Goal: Transaction & Acquisition: Purchase product/service

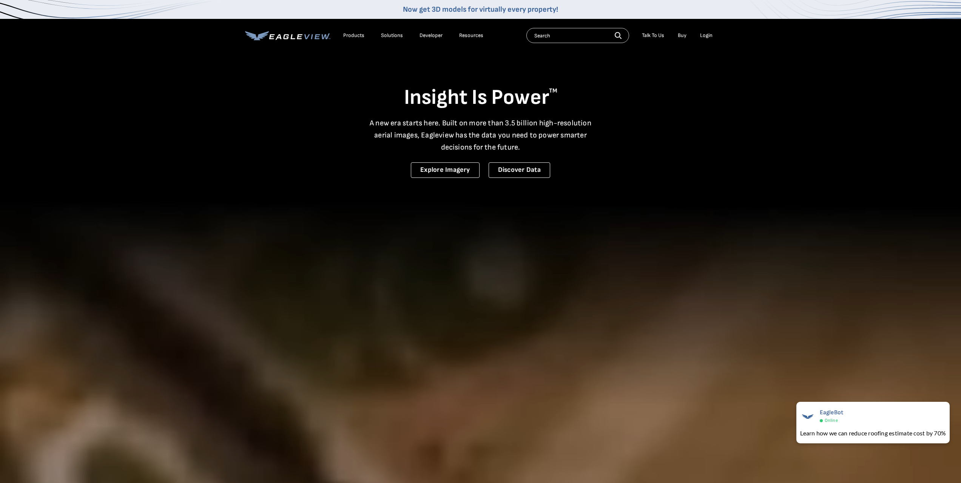
click at [705, 34] on div "Login" at bounding box center [706, 35] width 12 height 7
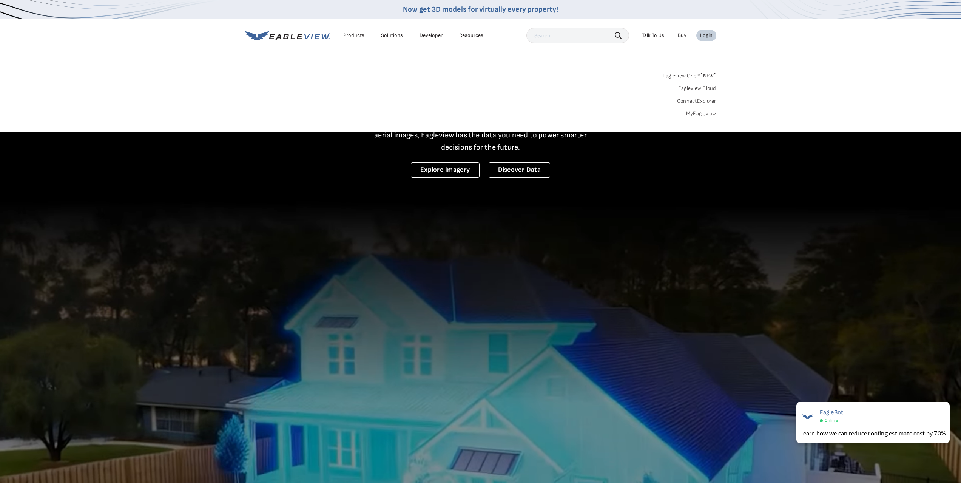
click at [703, 114] on link "MyEagleview" at bounding box center [701, 113] width 30 height 7
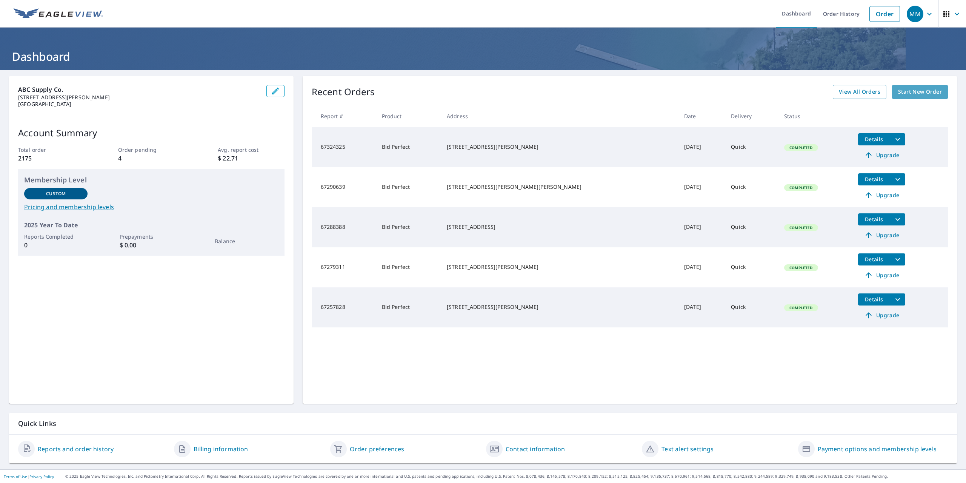
click at [912, 92] on span "Start New Order" at bounding box center [920, 91] width 44 height 9
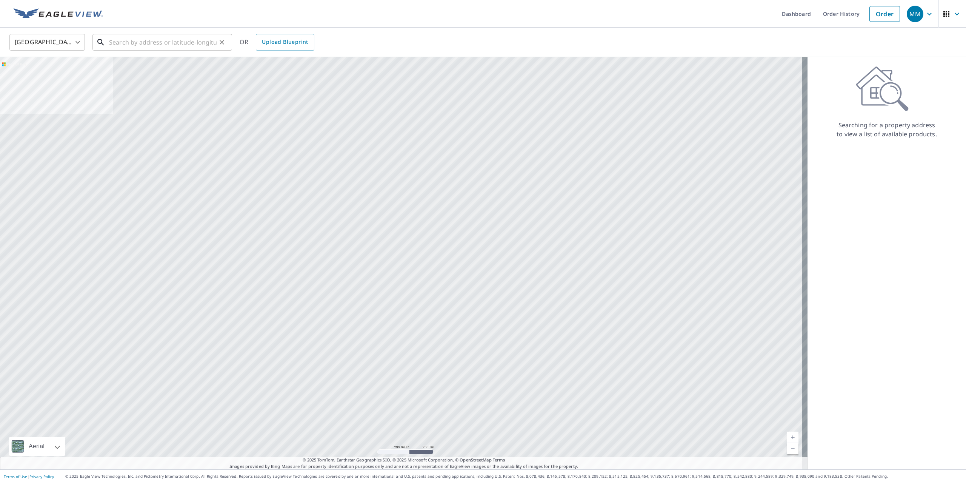
click at [121, 40] on input "text" at bounding box center [163, 42] width 108 height 21
click at [152, 67] on span "[STREET_ADDRESS]" at bounding box center [167, 64] width 119 height 9
type input "[STREET_ADDRESS]"
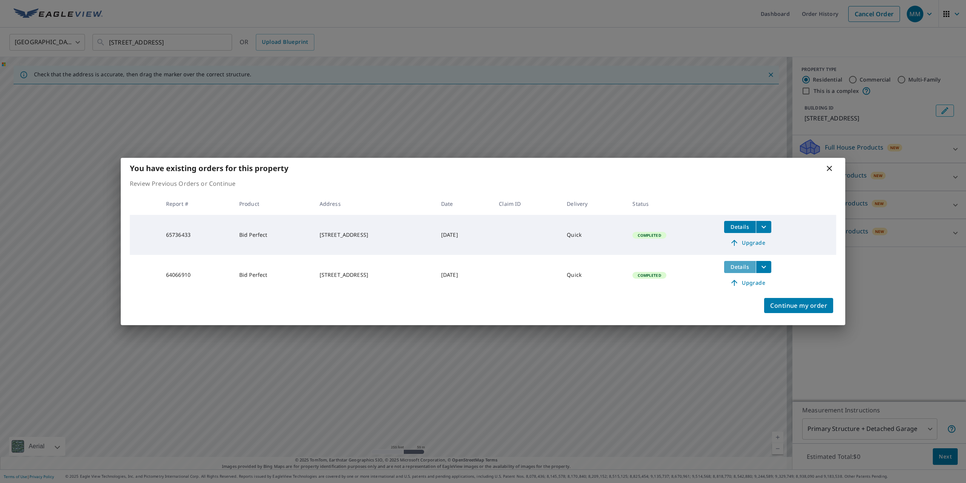
click at [747, 265] on span "Details" at bounding box center [740, 266] width 23 height 7
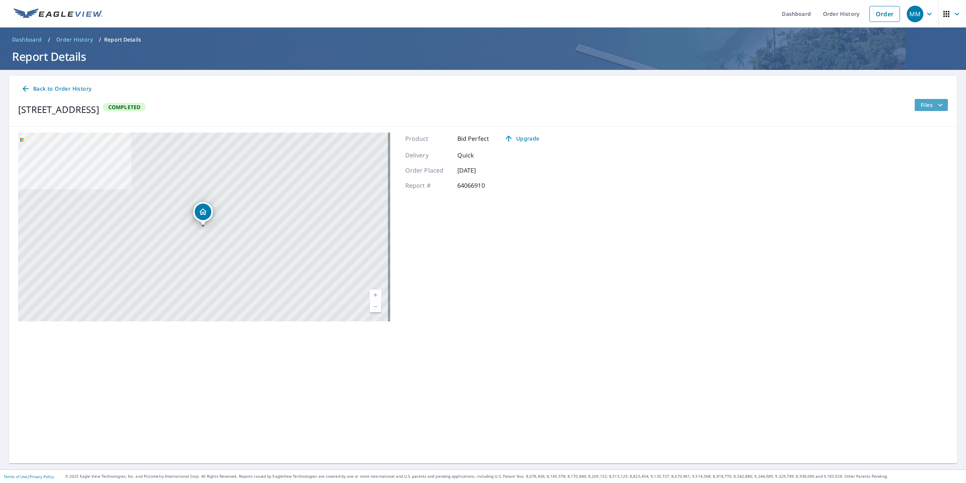
click at [926, 100] on span "Files" at bounding box center [933, 104] width 24 height 9
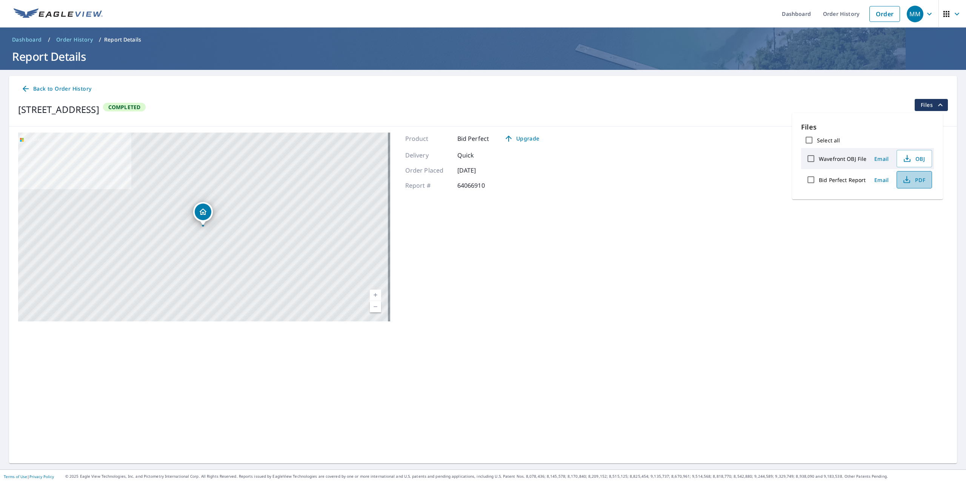
click at [915, 179] on span "PDF" at bounding box center [914, 179] width 24 height 9
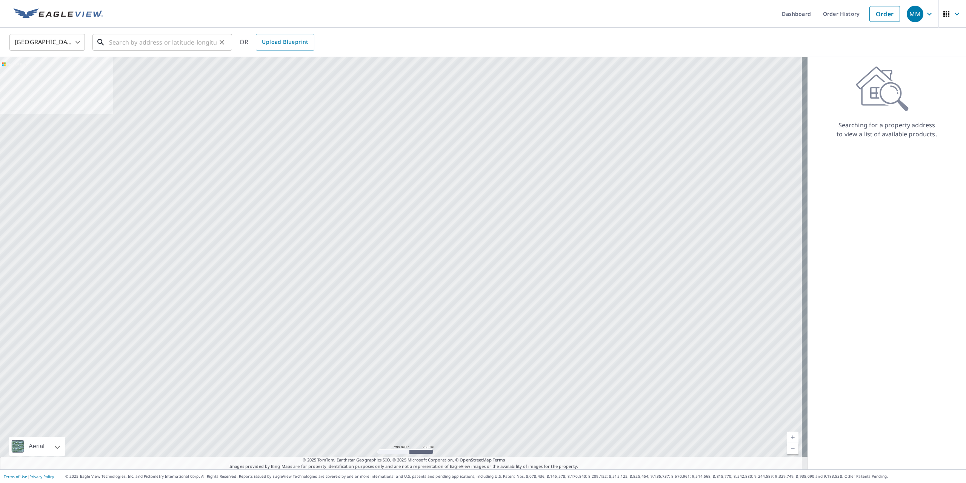
click at [156, 42] on input "text" at bounding box center [163, 42] width 108 height 21
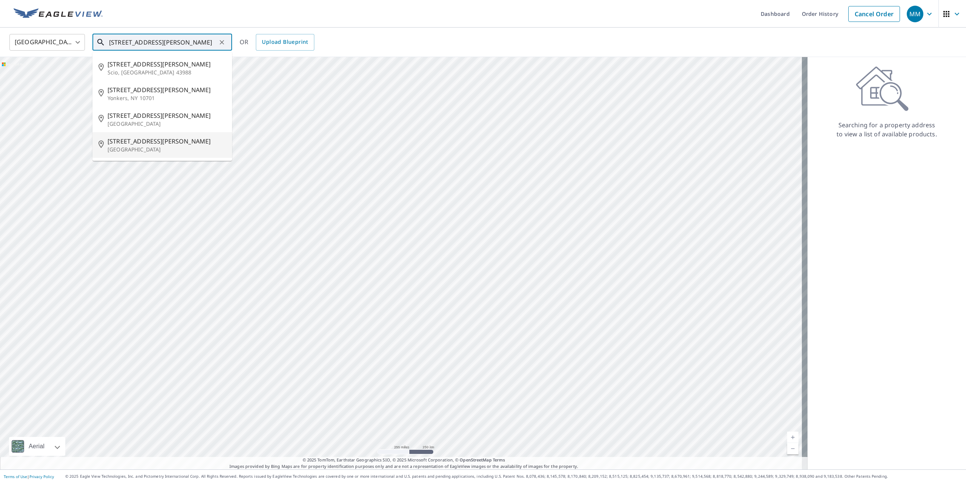
click at [136, 149] on p "[GEOGRAPHIC_DATA]" at bounding box center [167, 150] width 119 height 8
type input "[STREET_ADDRESS][PERSON_NAME]"
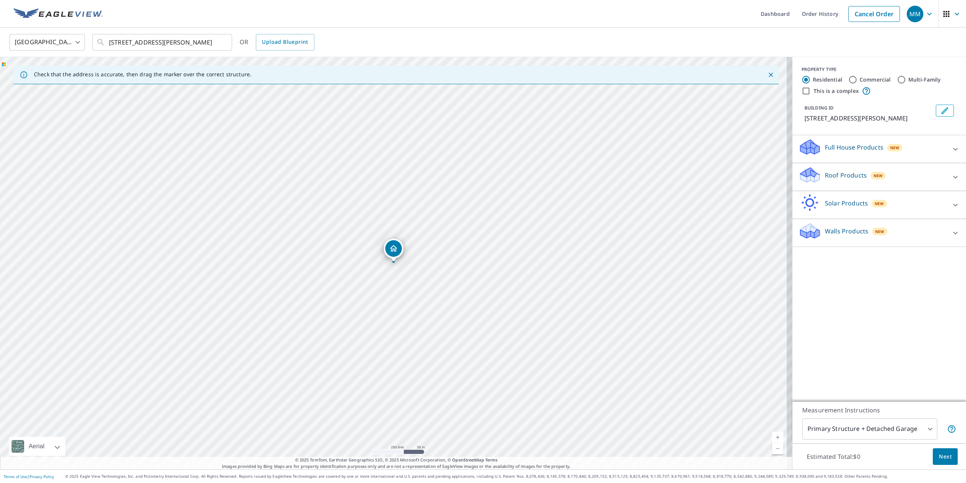
click at [825, 177] on p "Roof Products" at bounding box center [846, 175] width 42 height 9
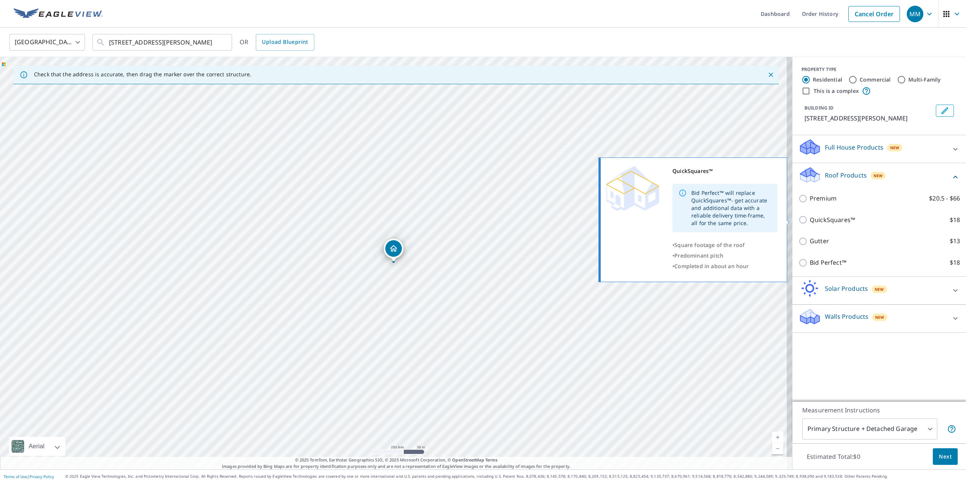
click at [816, 218] on p "QuickSquares™" at bounding box center [832, 219] width 45 height 9
click at [810, 218] on input "QuickSquares™ $18" at bounding box center [804, 219] width 11 height 9
checkbox input "true"
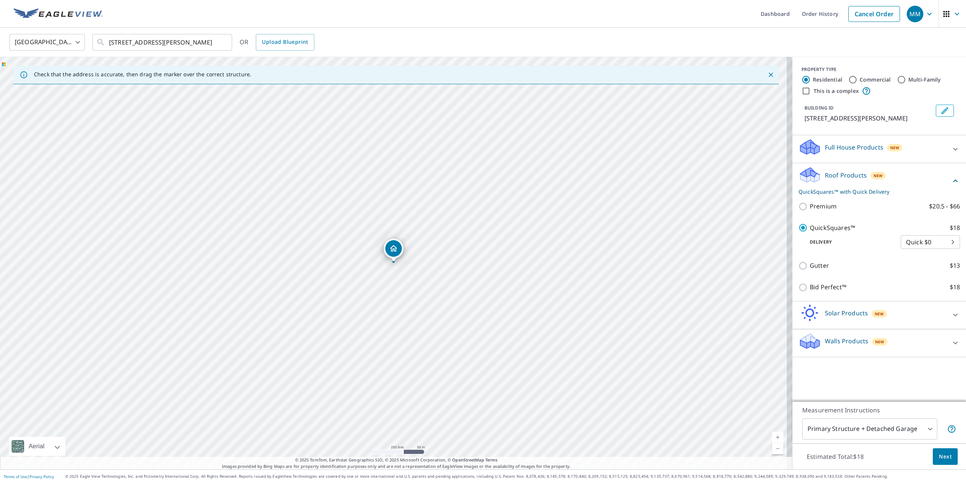
click at [942, 457] on span "Next" at bounding box center [945, 456] width 13 height 9
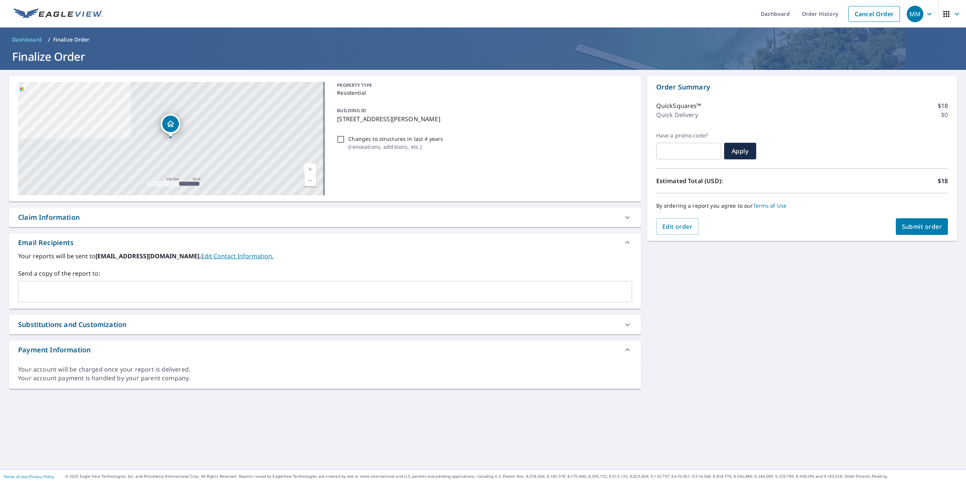
click at [49, 291] on input "text" at bounding box center [320, 291] width 596 height 14
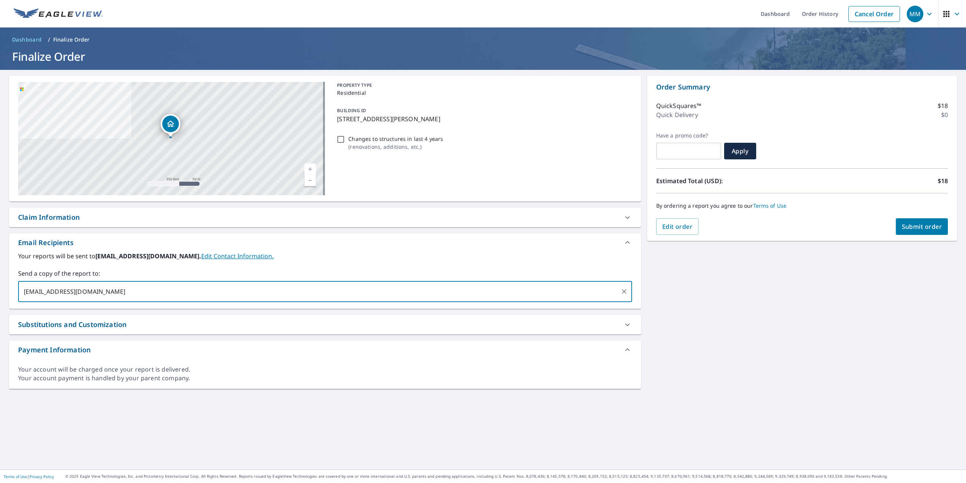
type input "[EMAIL_ADDRESS][DOMAIN_NAME]"
click at [908, 225] on span "Submit order" at bounding box center [922, 226] width 40 height 8
